Goal: Check status: Check status

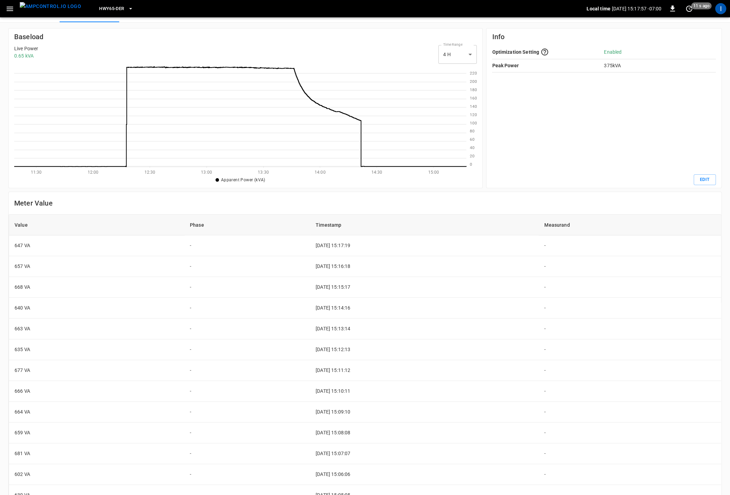
scroll to position [902, 0]
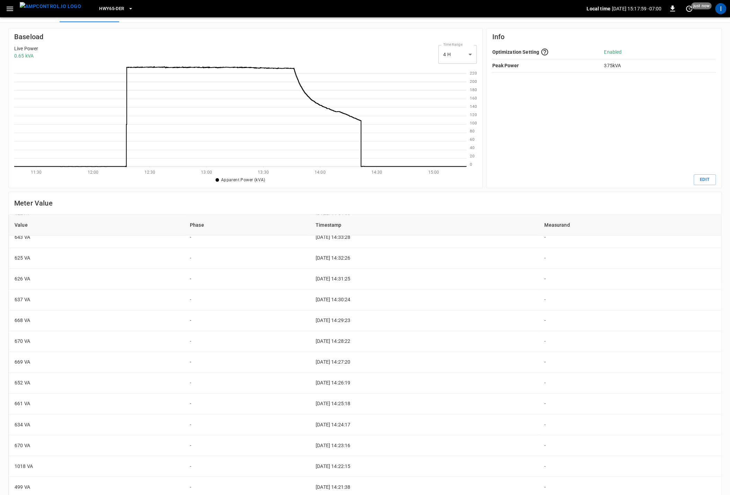
click at [13, 7] on icon "button" at bounding box center [10, 9] width 9 height 9
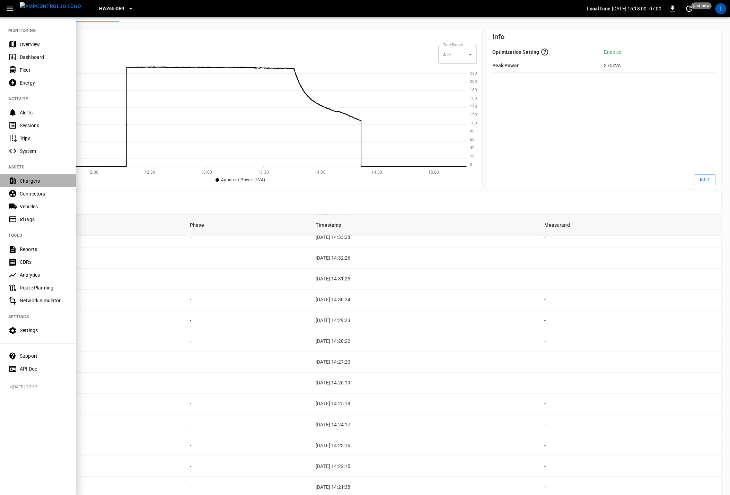
drag, startPoint x: 41, startPoint y: 180, endPoint x: 47, endPoint y: 182, distance: 6.1
click at [41, 180] on div "Chargers" at bounding box center [44, 180] width 48 height 7
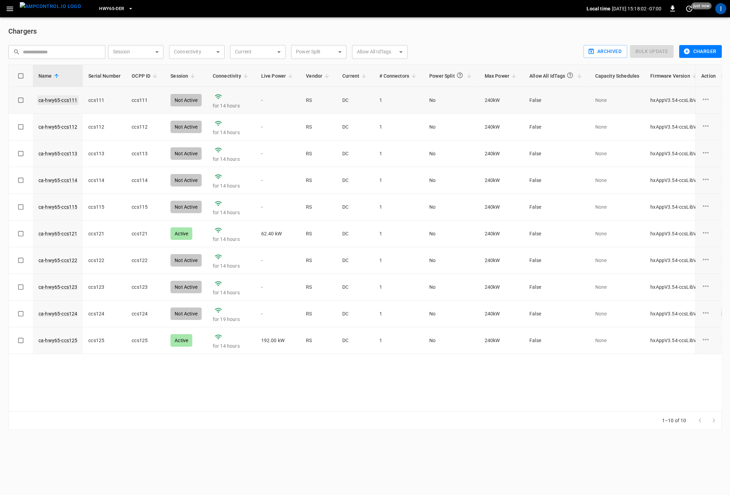
click at [67, 100] on link "ca-hwy65-ccs111" at bounding box center [58, 100] width 42 height 10
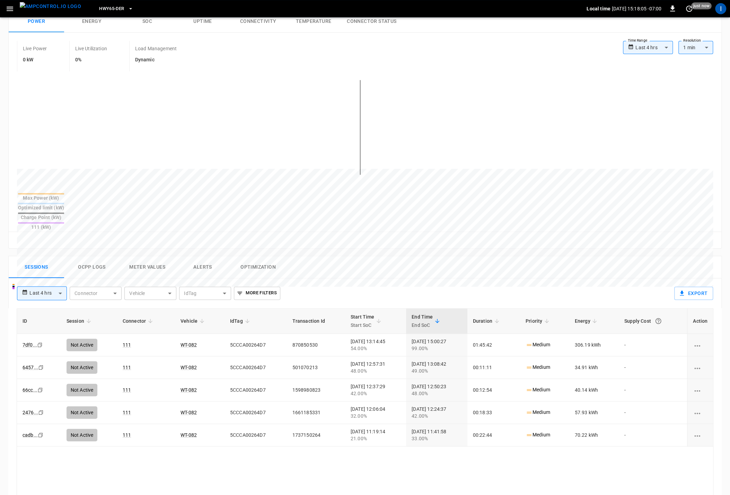
scroll to position [117, 0]
click at [32, 339] on link "7df0 ..." at bounding box center [29, 343] width 17 height 8
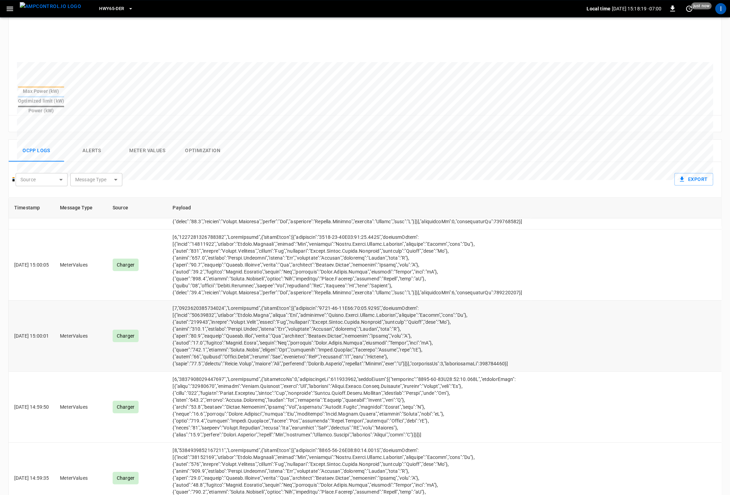
scroll to position [64, 0]
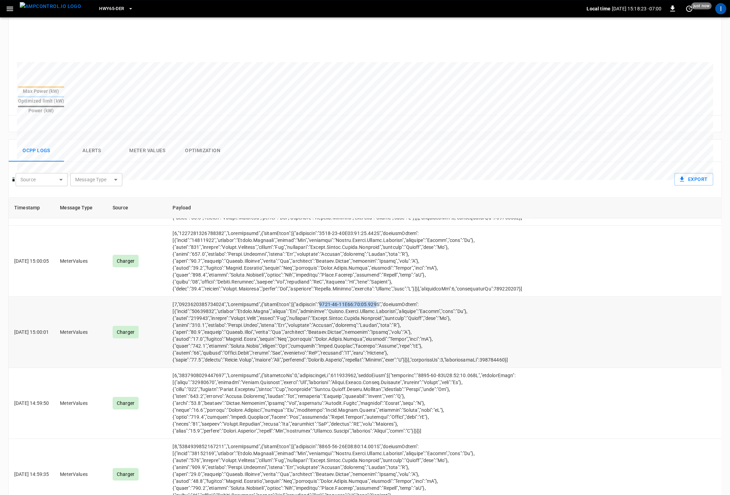
drag, startPoint x: 389, startPoint y: 288, endPoint x: 332, endPoint y: 289, distance: 56.8
click at [332, 297] on td "opcc-messages-table" at bounding box center [348, 332] width 363 height 71
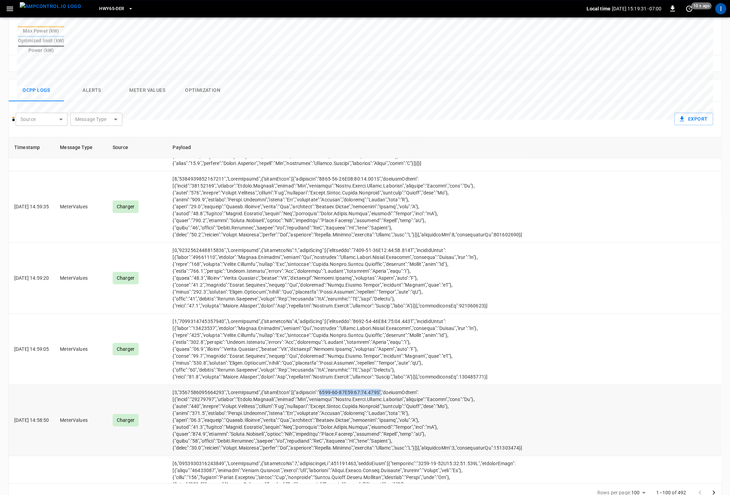
scroll to position [272, 0]
drag, startPoint x: 334, startPoint y: 378, endPoint x: 394, endPoint y: 376, distance: 60.3
click at [394, 384] on td "opcc-messages-table" at bounding box center [348, 419] width 363 height 71
copy td "[DATE]T21:58:47.000Z""
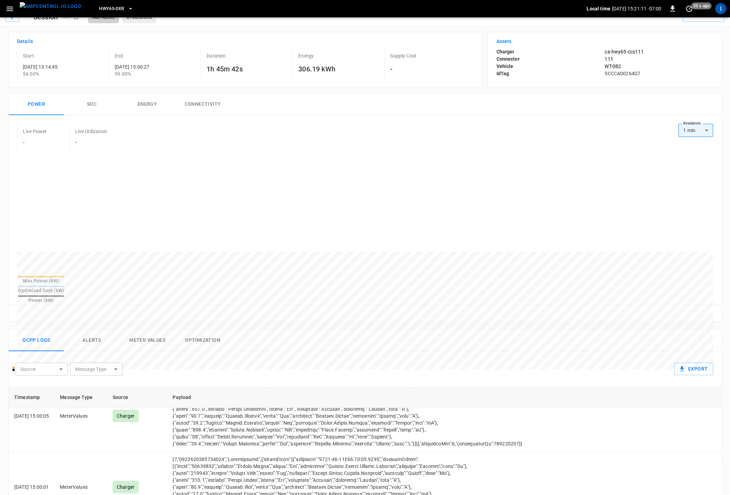
scroll to position [0, 0]
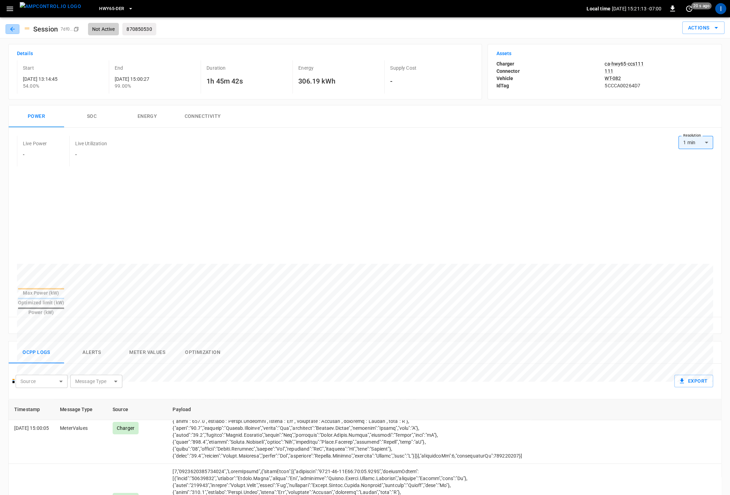
click at [12, 30] on icon "button" at bounding box center [12, 29] width 5 height 5
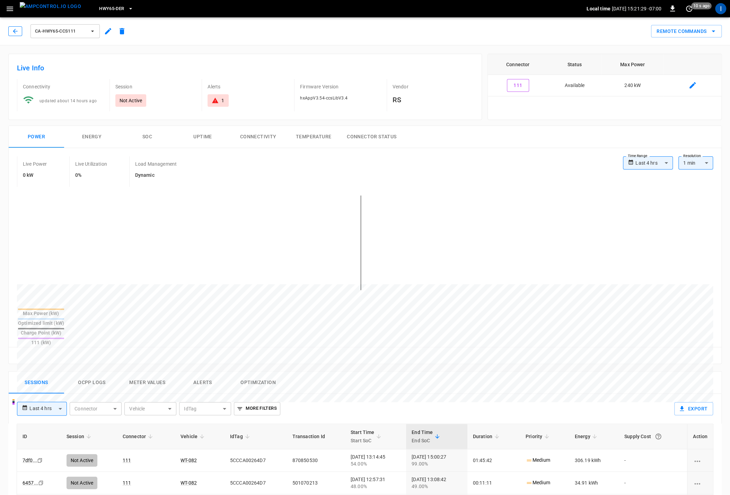
click at [15, 26] on button "button" at bounding box center [15, 31] width 14 height 10
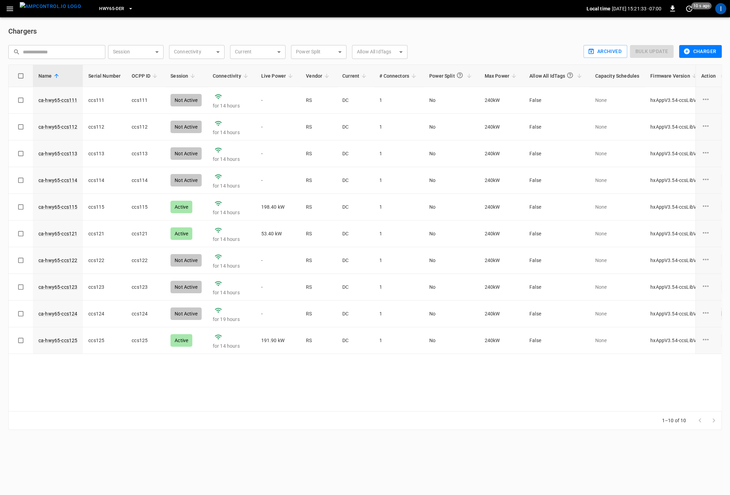
click at [11, 13] on button "button" at bounding box center [10, 8] width 14 height 13
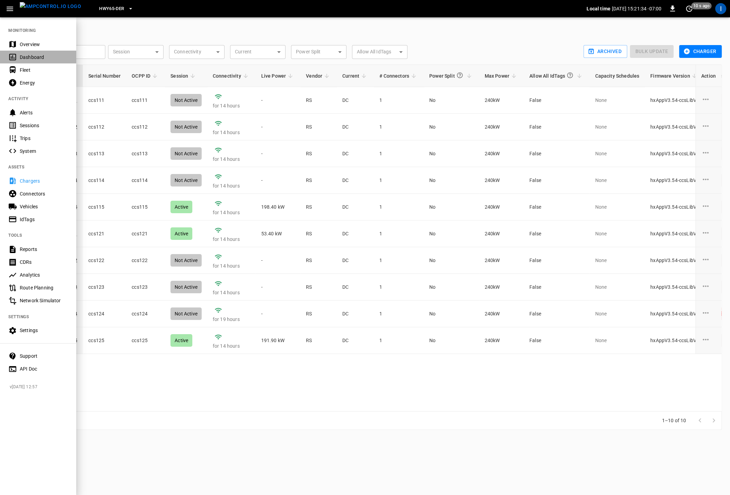
drag, startPoint x: 33, startPoint y: 59, endPoint x: 56, endPoint y: 68, distance: 24.8
click at [33, 60] on div "Dashboard" at bounding box center [44, 57] width 48 height 7
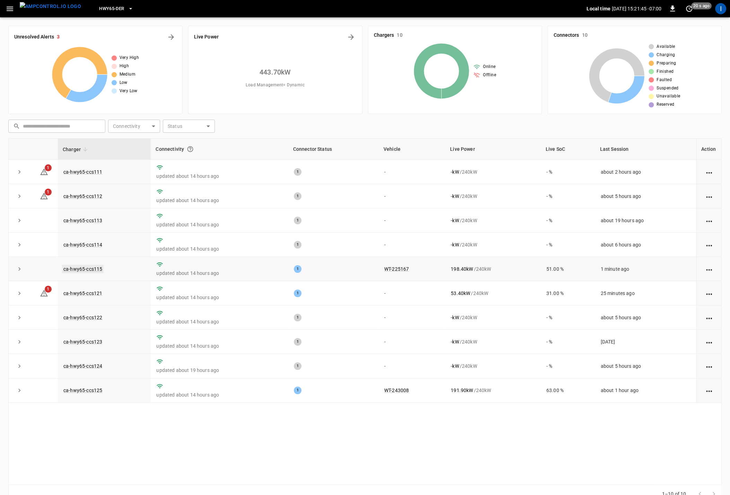
click at [88, 269] on link "ca-hwy65-ccs115" at bounding box center [83, 269] width 42 height 8
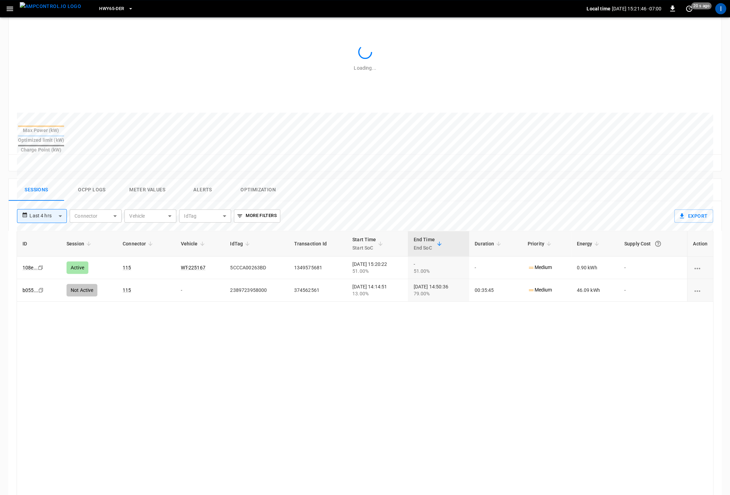
scroll to position [188, 0]
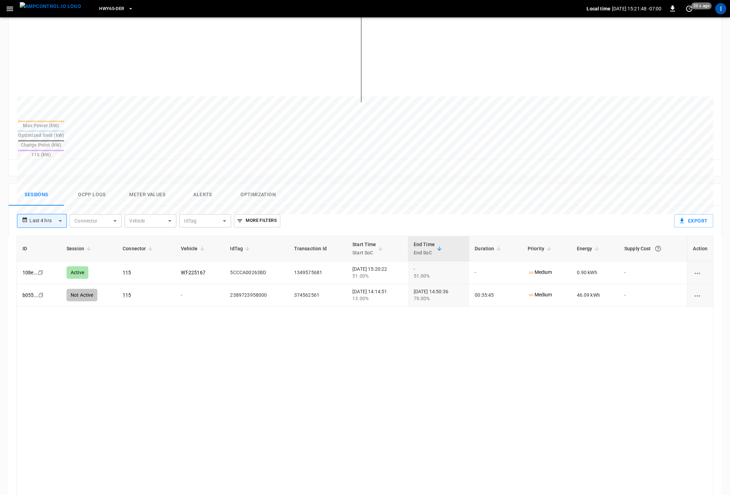
drag, startPoint x: 98, startPoint y: 174, endPoint x: 132, endPoint y: 180, distance: 34.9
click at [98, 184] on button "Ocpp logs" at bounding box center [91, 195] width 55 height 22
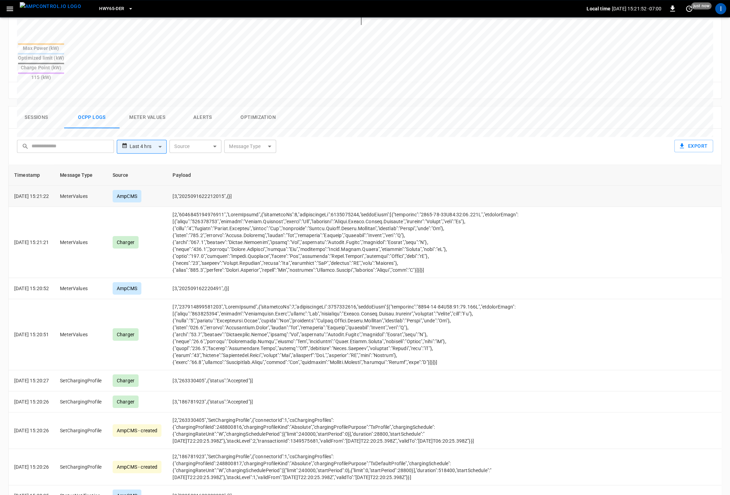
scroll to position [283, 0]
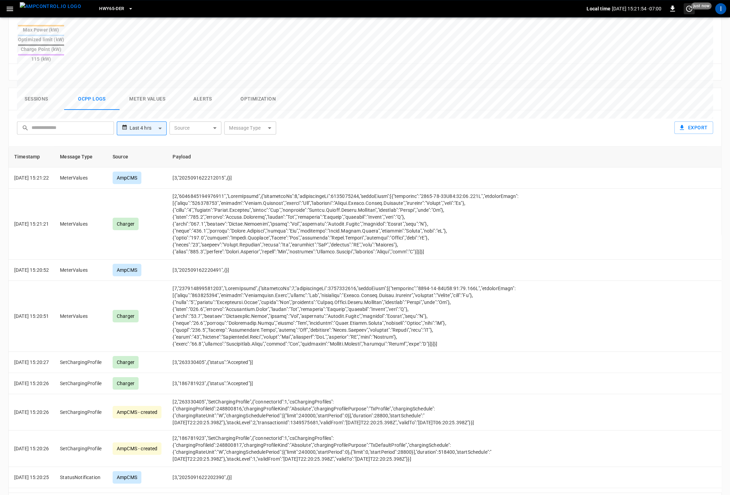
click at [688, 9] on icon "set refresh interval" at bounding box center [689, 9] width 8 height 8
click at [651, 56] on li "Off" at bounding box center [666, 56] width 55 height 11
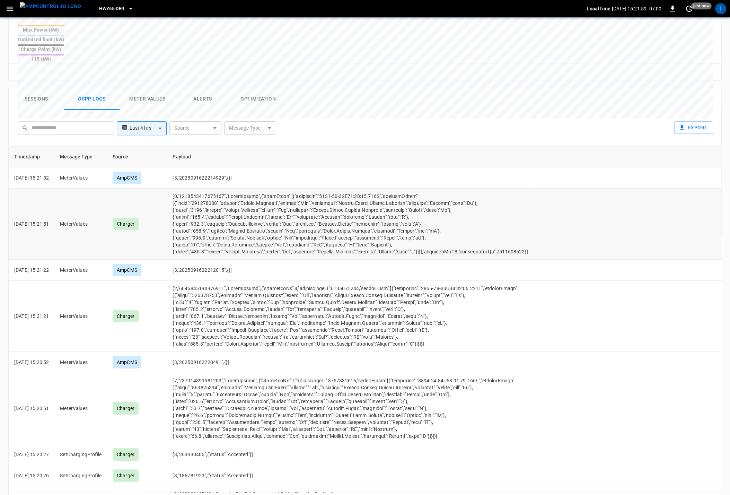
click at [277, 209] on td "opcc-messages-table" at bounding box center [350, 223] width 366 height 71
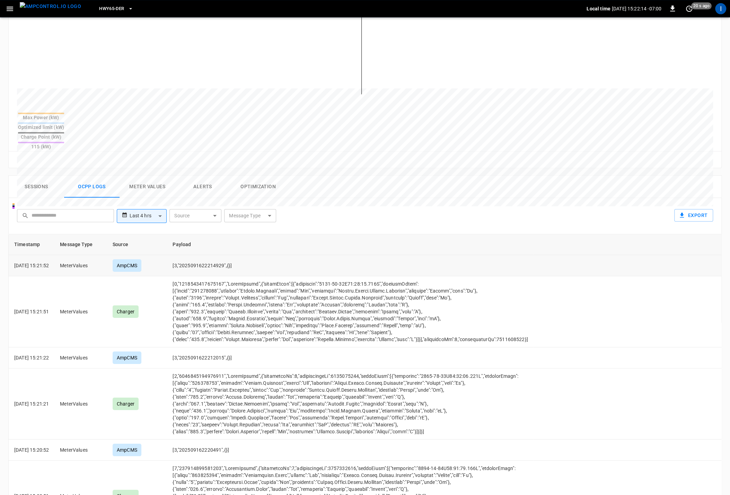
scroll to position [254, 0]
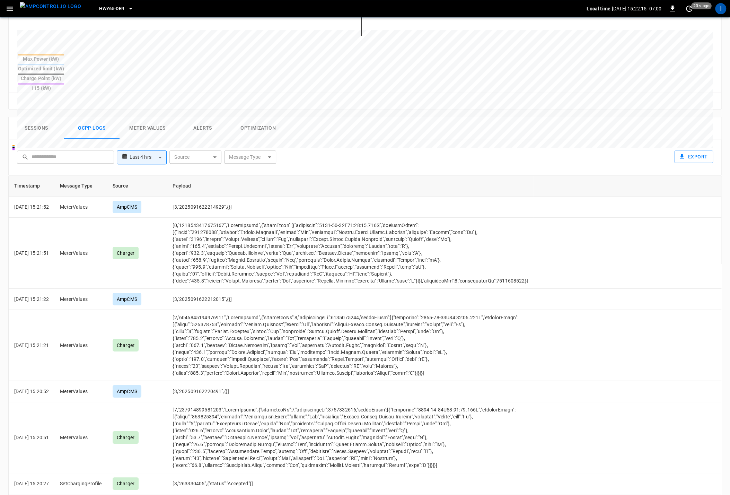
drag, startPoint x: 40, startPoint y: 100, endPoint x: 50, endPoint y: 111, distance: 14.9
click at [40, 117] on button "Sessions" at bounding box center [36, 128] width 55 height 22
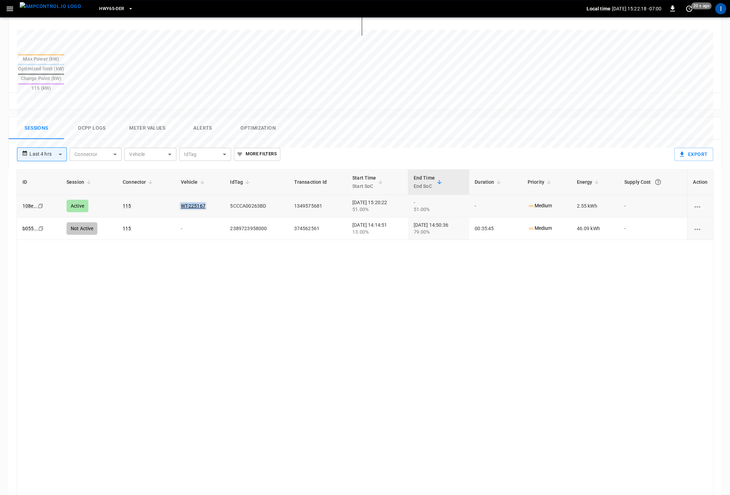
drag, startPoint x: 198, startPoint y: 181, endPoint x: 192, endPoint y: 211, distance: 31.2
click at [175, 195] on td "WT-225167" at bounding box center [200, 206] width 50 height 23
copy link "WT-225167"
drag, startPoint x: 191, startPoint y: 181, endPoint x: 183, endPoint y: 203, distance: 23.7
click at [175, 195] on td "WT-225167" at bounding box center [200, 206] width 50 height 23
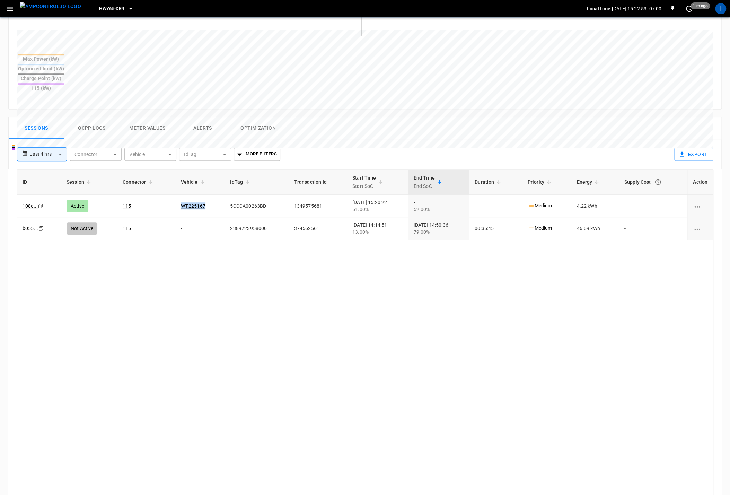
copy link "WT-225167"
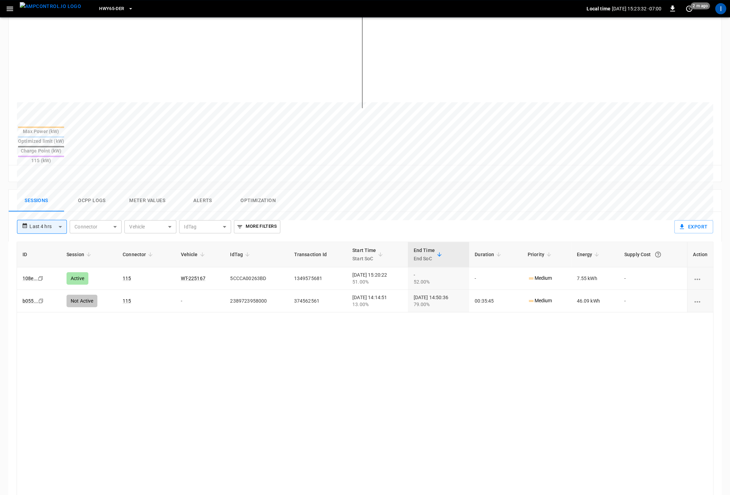
scroll to position [182, 0]
drag, startPoint x: 190, startPoint y: 257, endPoint x: 174, endPoint y: 262, distance: 16.8
click at [175, 267] on td "WT-225167" at bounding box center [200, 278] width 50 height 23
